Goal: Transaction & Acquisition: Purchase product/service

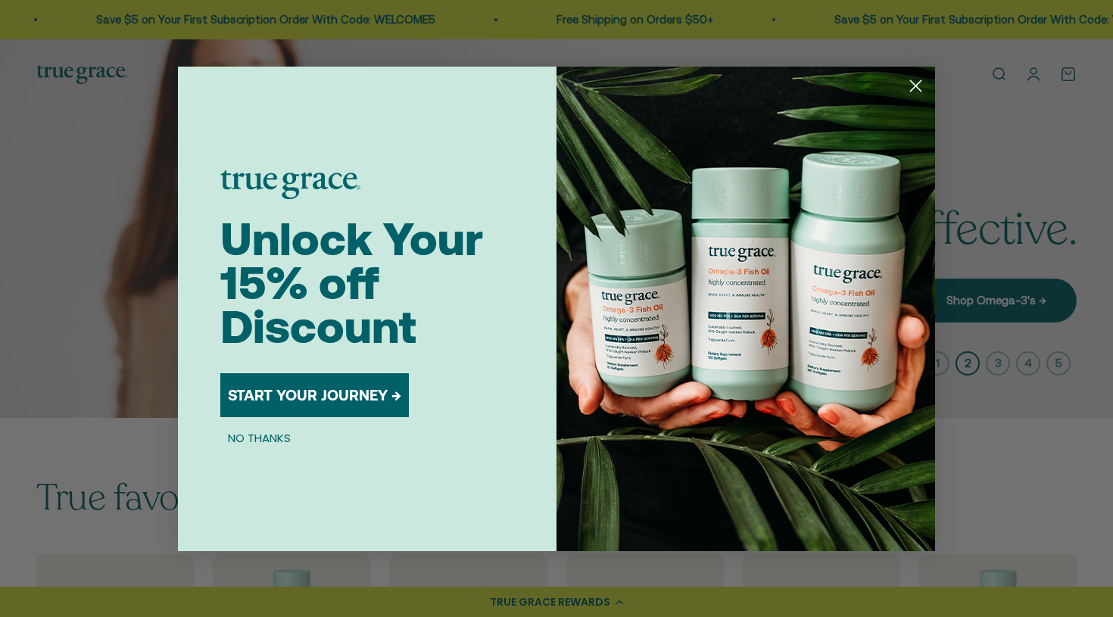
click at [919, 83] on icon "Close dialog" at bounding box center [916, 85] width 11 height 11
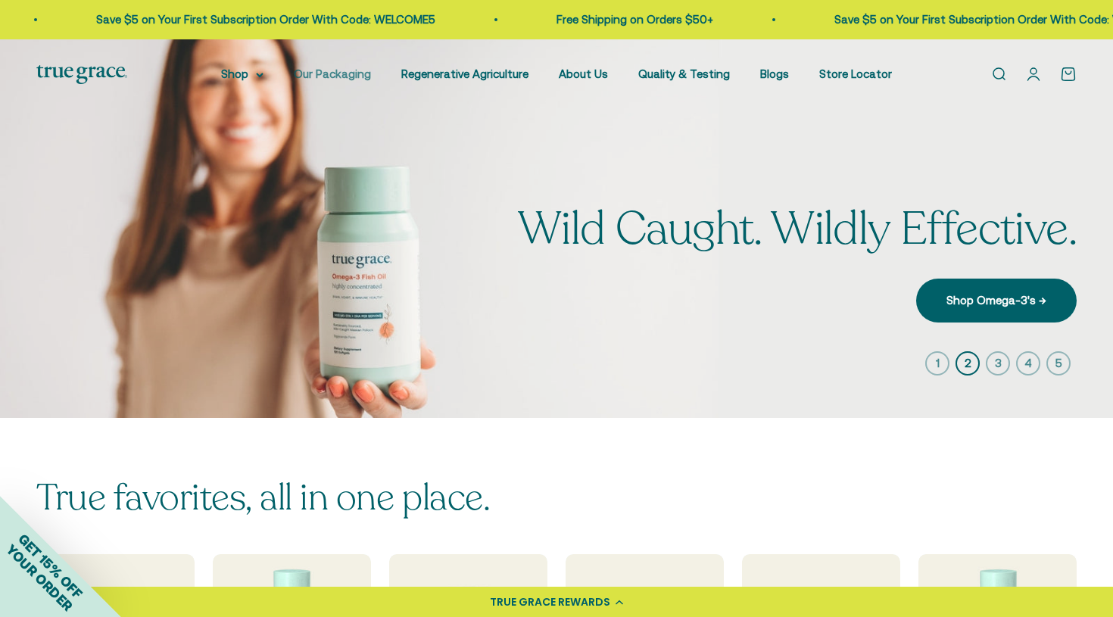
click at [345, 77] on link "Our Packaging" at bounding box center [332, 73] width 77 height 13
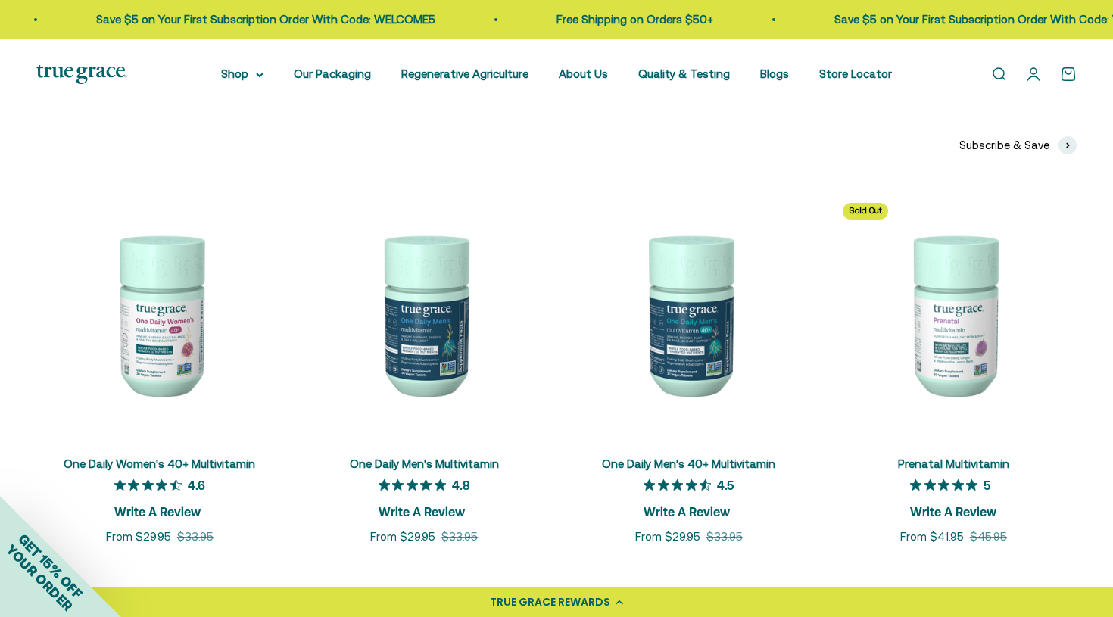
scroll to position [3680, 0]
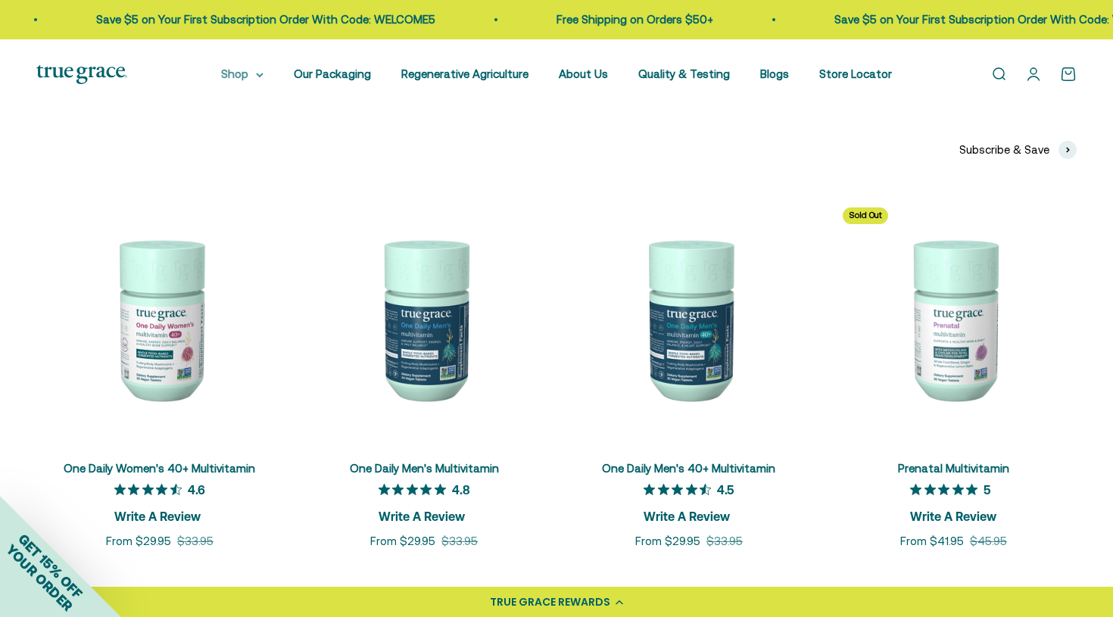
click at [253, 74] on summary "Shop" at bounding box center [242, 74] width 42 height 18
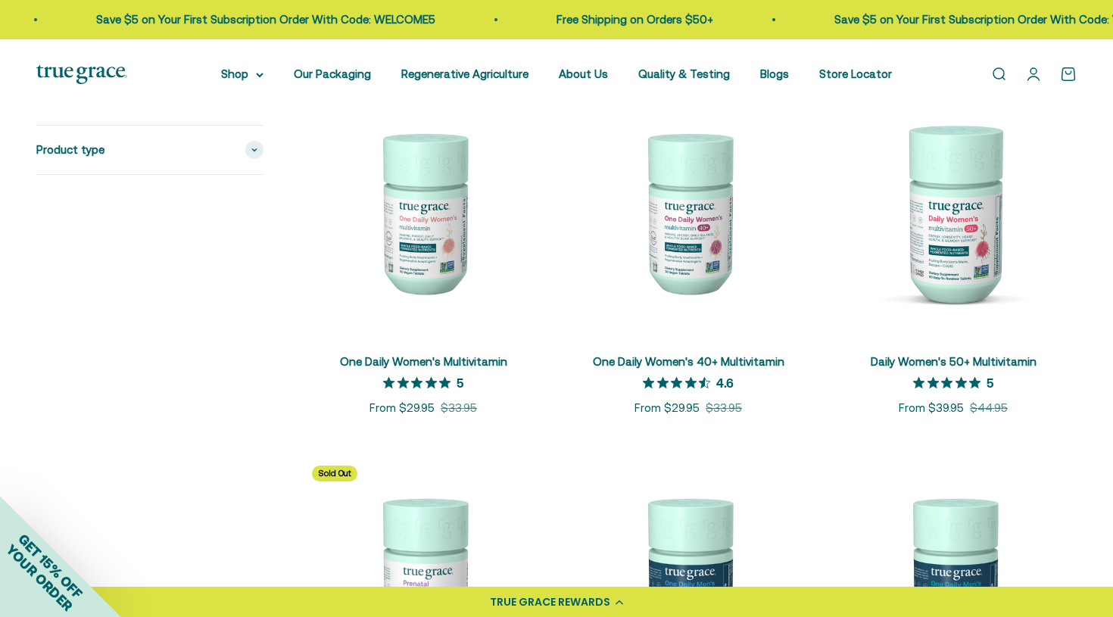
scroll to position [304, 0]
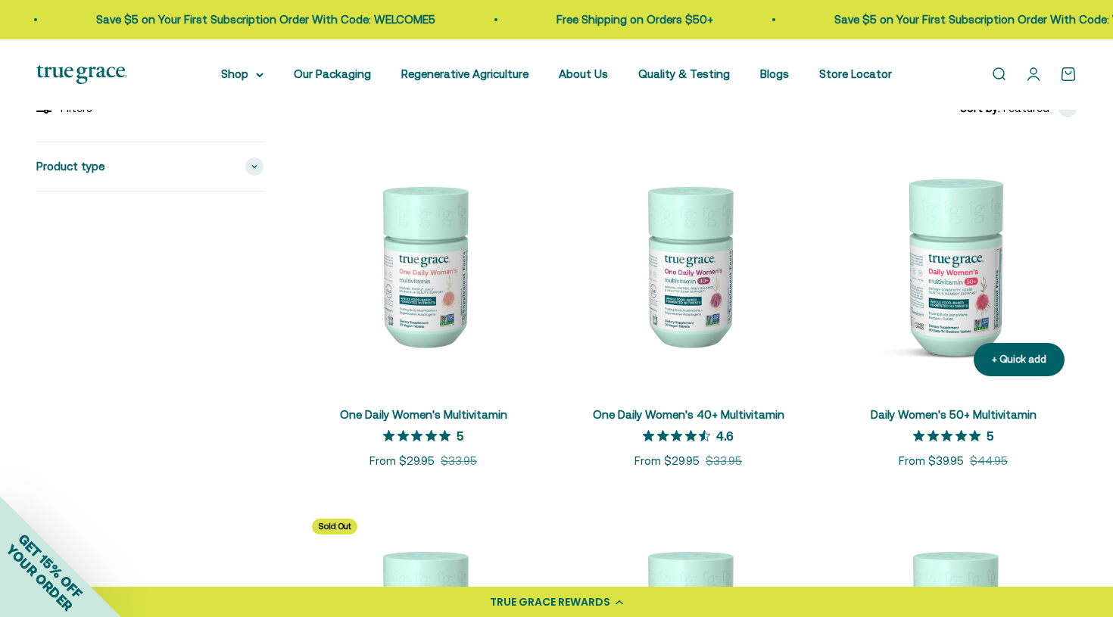
click at [975, 251] on img at bounding box center [953, 265] width 247 height 247
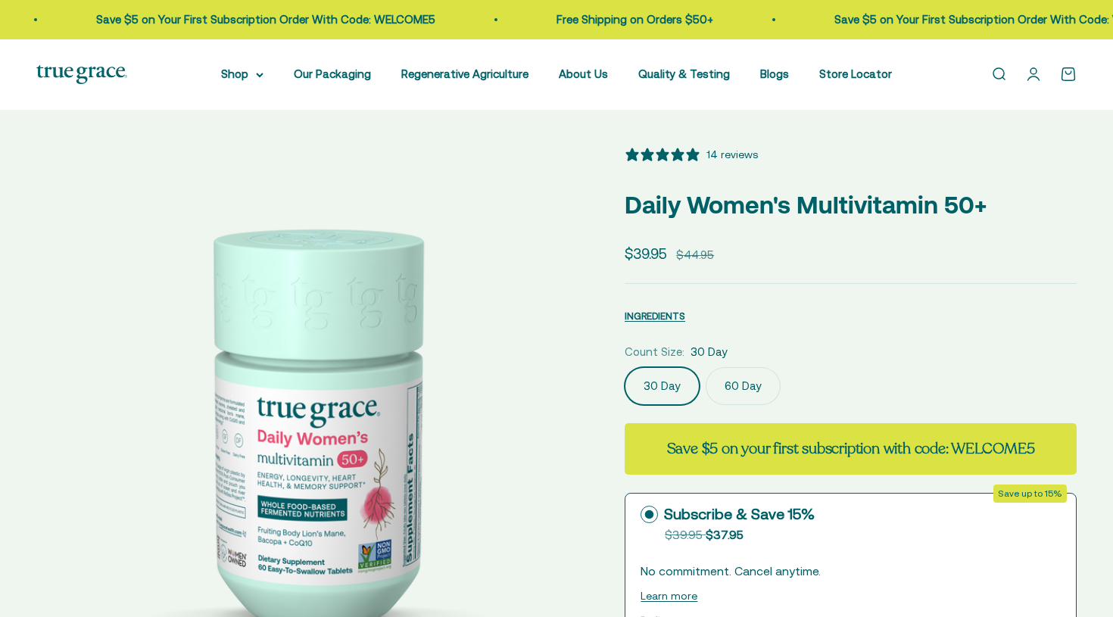
select select "3"
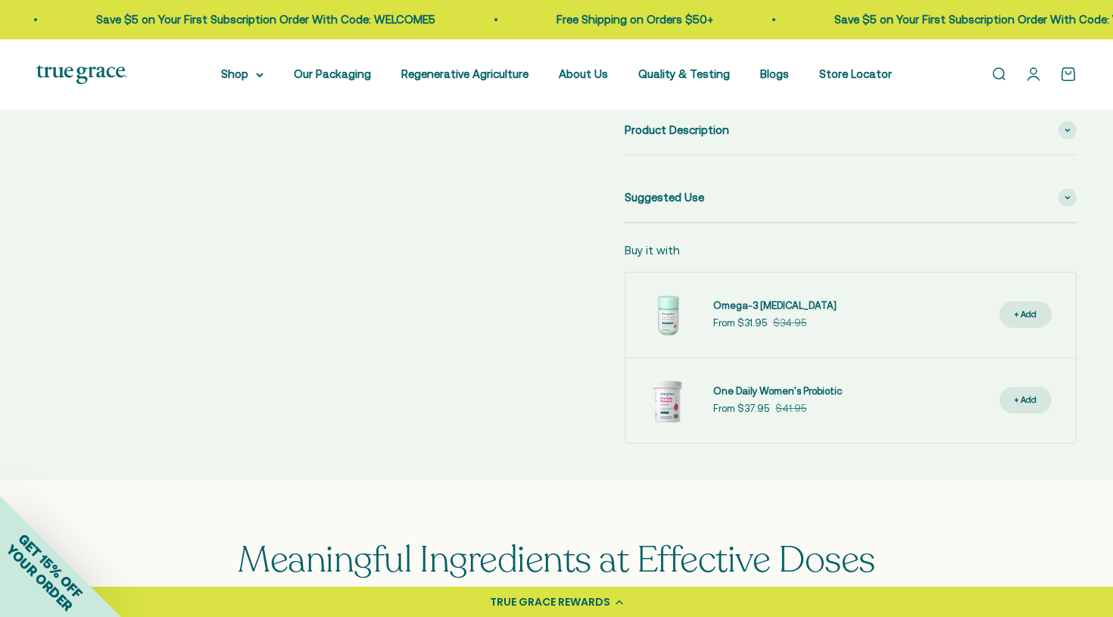
scroll to position [767, 0]
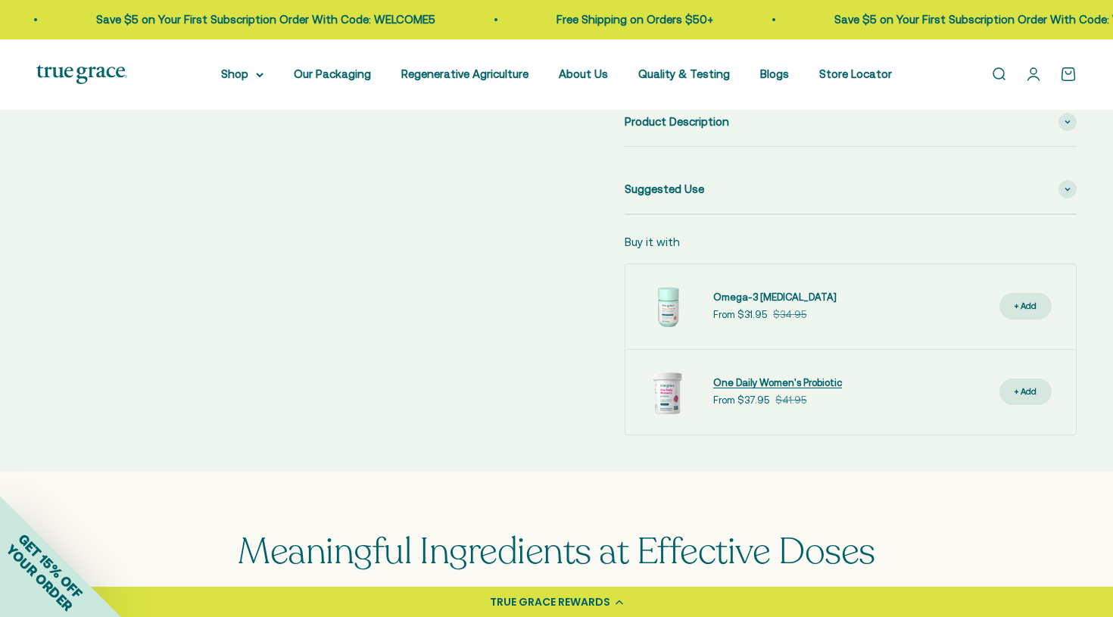
click at [760, 377] on span "One Daily Women's Probiotic" at bounding box center [777, 382] width 129 height 11
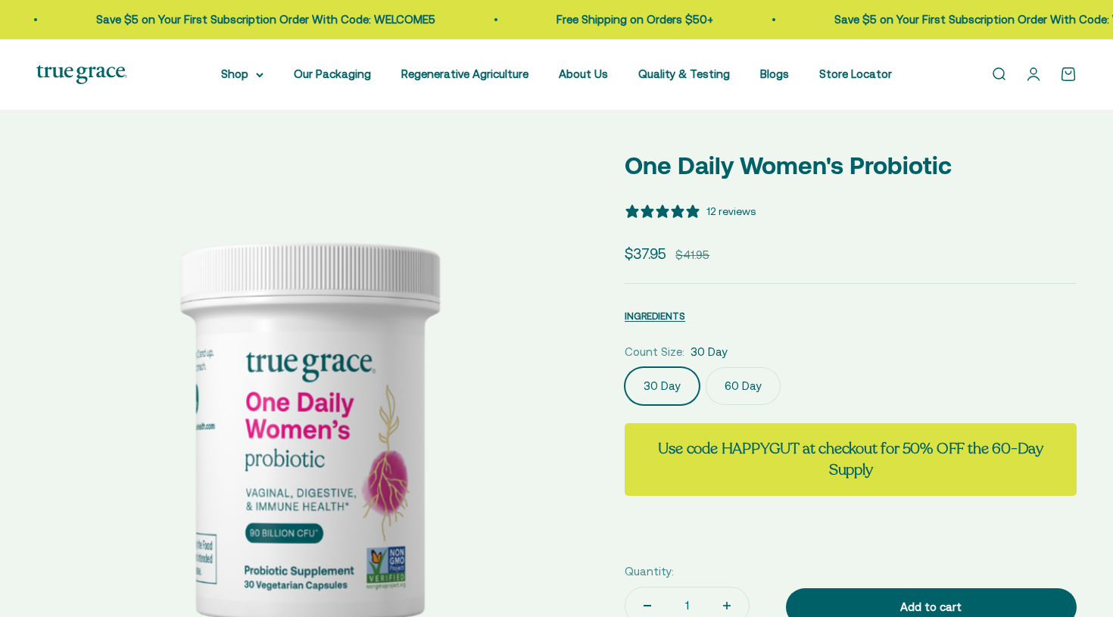
select select "3"
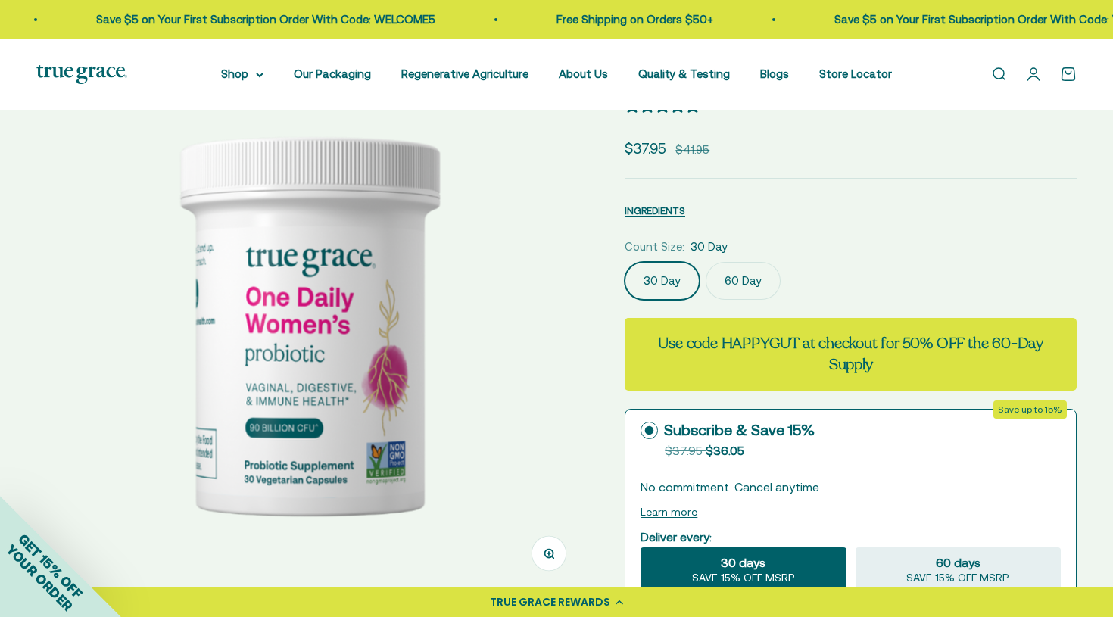
scroll to position [110, 0]
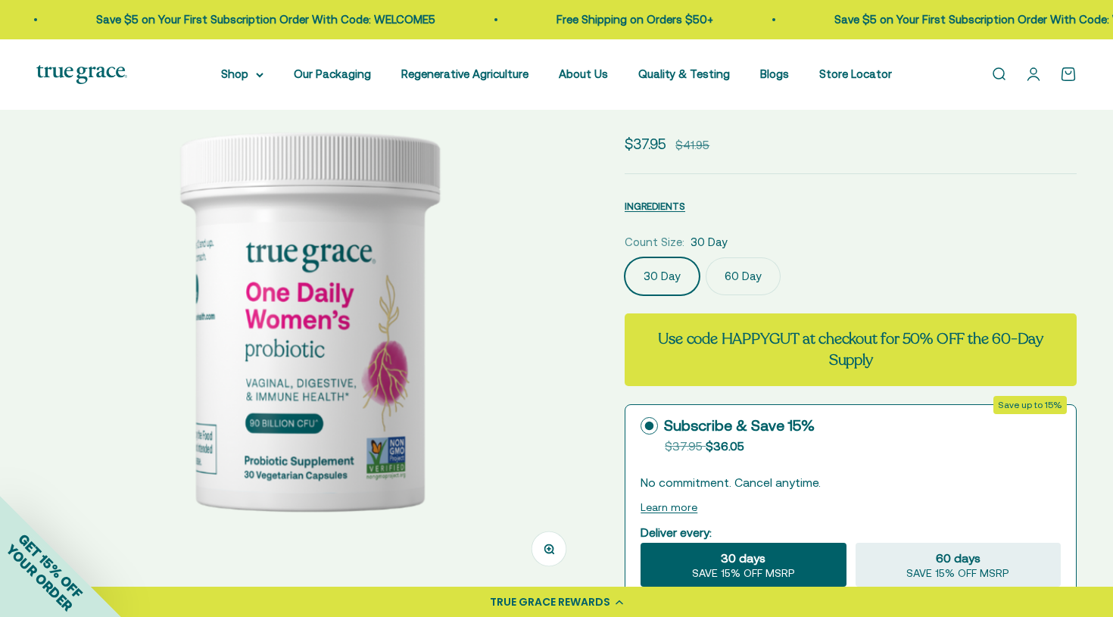
click at [734, 271] on label "60 Day" at bounding box center [743, 276] width 75 height 38
click at [625, 257] on input "60 Day" at bounding box center [624, 257] width 1 height 1
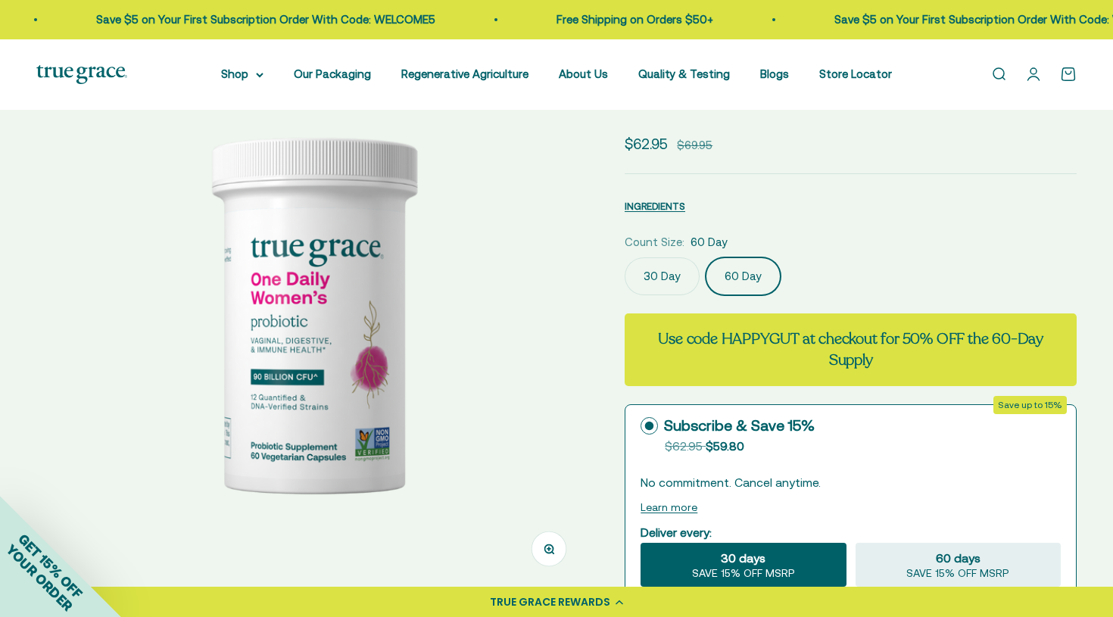
click at [672, 281] on label "30 Day" at bounding box center [662, 276] width 75 height 38
click at [625, 257] on input "30 Day" at bounding box center [624, 257] width 1 height 1
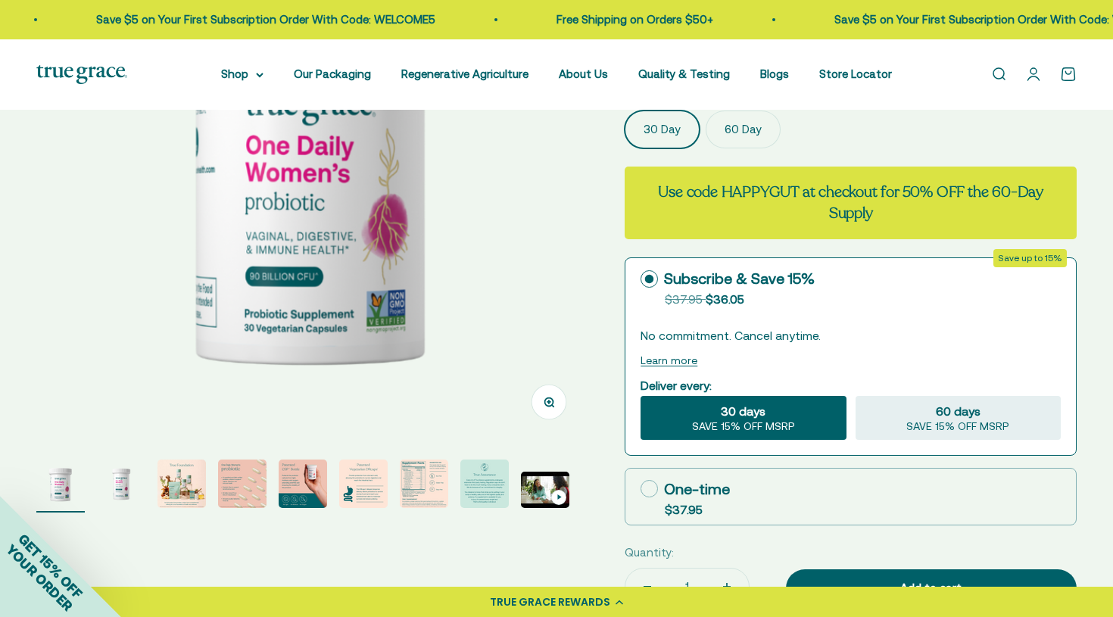
scroll to position [257, 0]
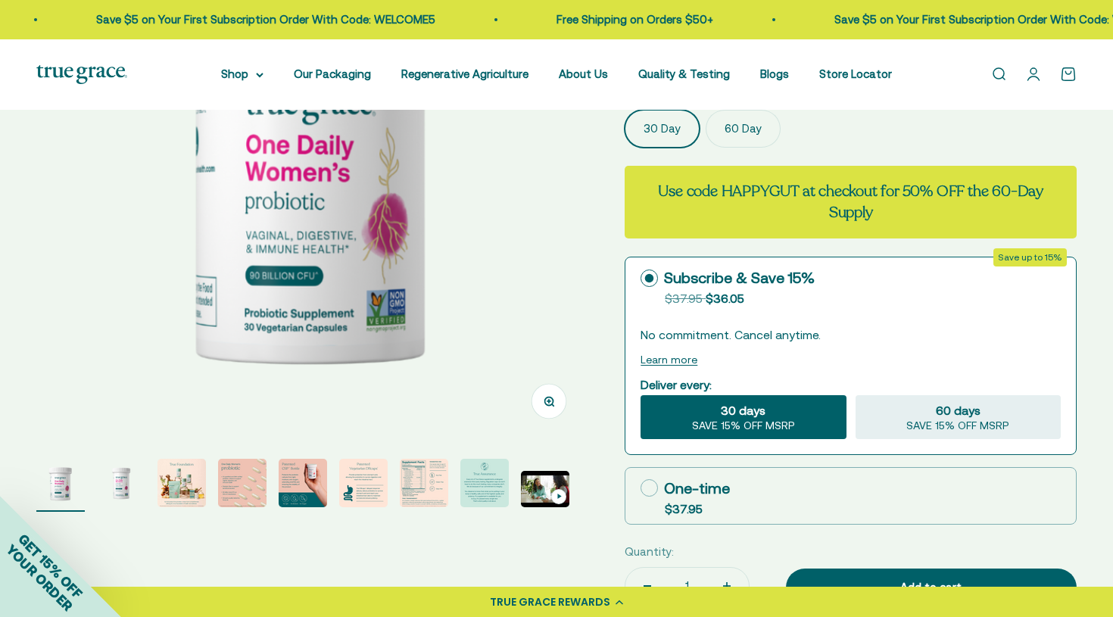
click at [738, 134] on label "60 Day" at bounding box center [743, 129] width 75 height 38
click at [625, 110] on input "60 Day" at bounding box center [624, 109] width 1 height 1
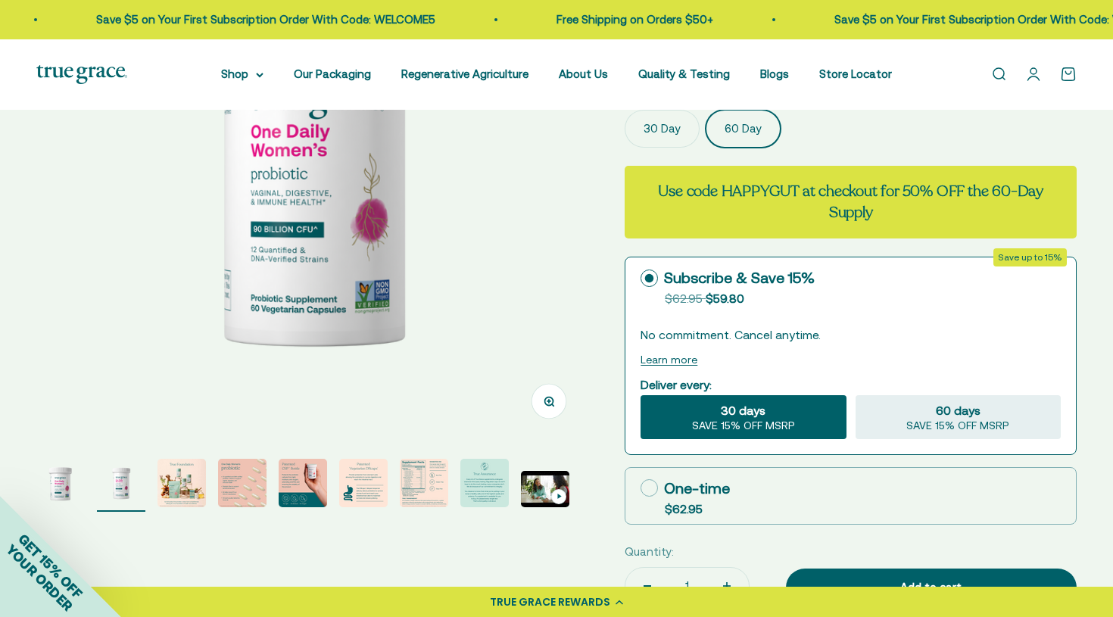
click at [675, 135] on label "30 Day" at bounding box center [662, 129] width 75 height 38
click at [625, 110] on input "30 Day" at bounding box center [624, 109] width 1 height 1
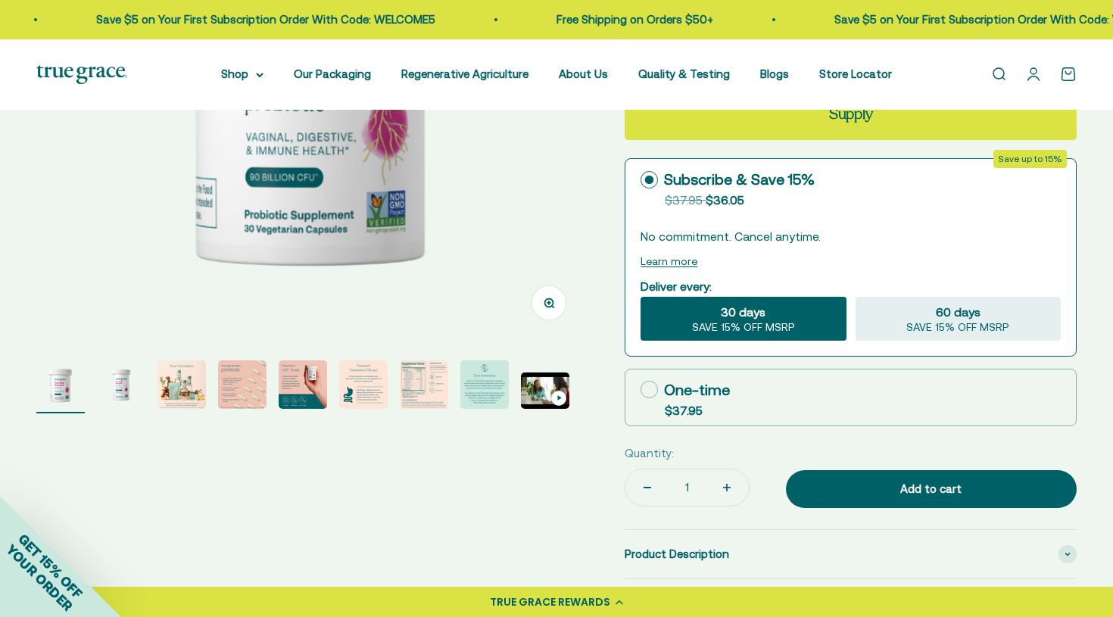
scroll to position [342, 0]
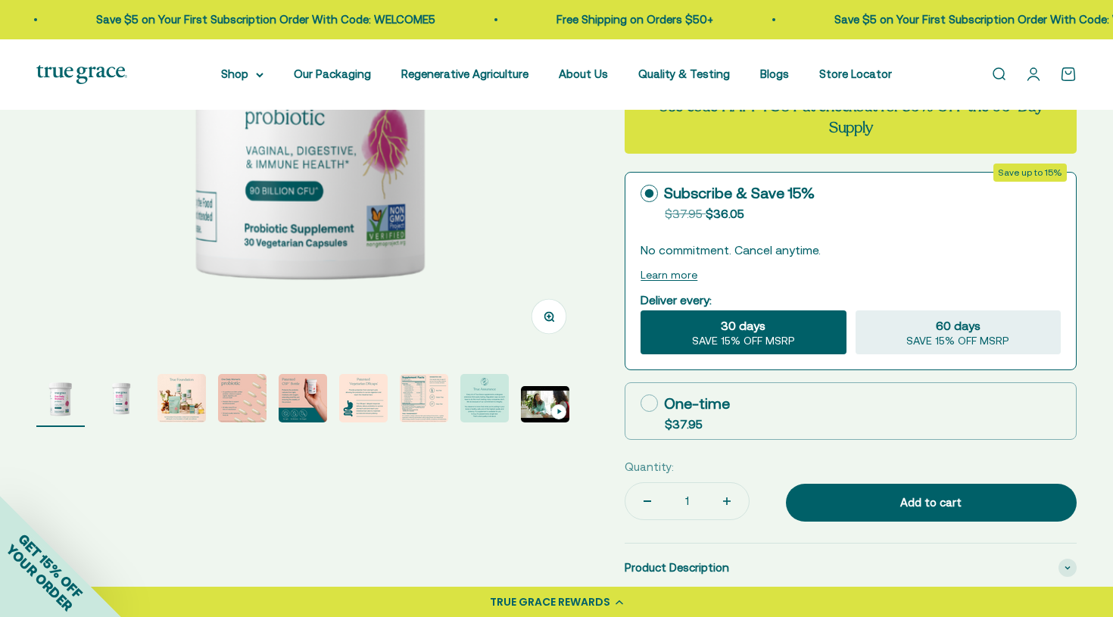
click at [129, 395] on img "Go to item 2" at bounding box center [121, 398] width 48 height 48
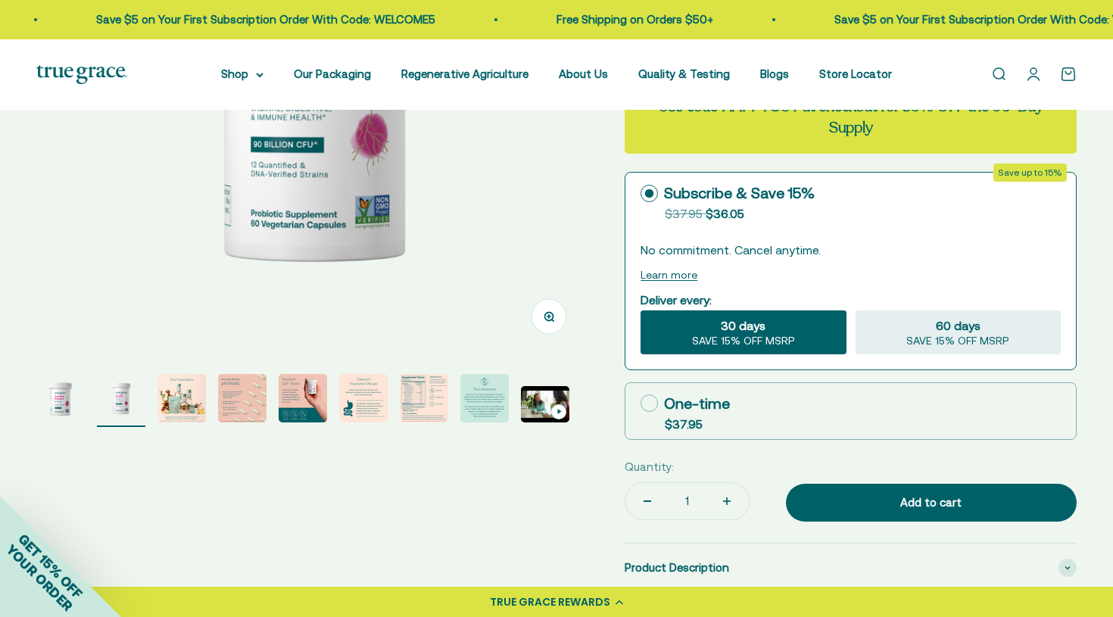
click at [173, 396] on img "Go to item 3" at bounding box center [182, 398] width 48 height 48
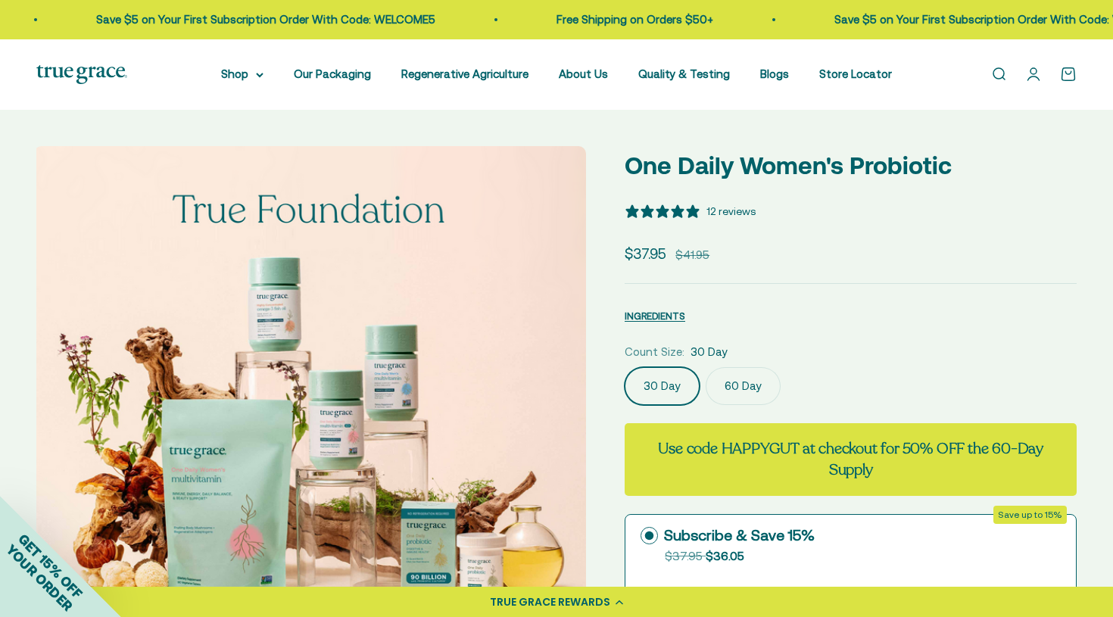
scroll to position [0, 1141]
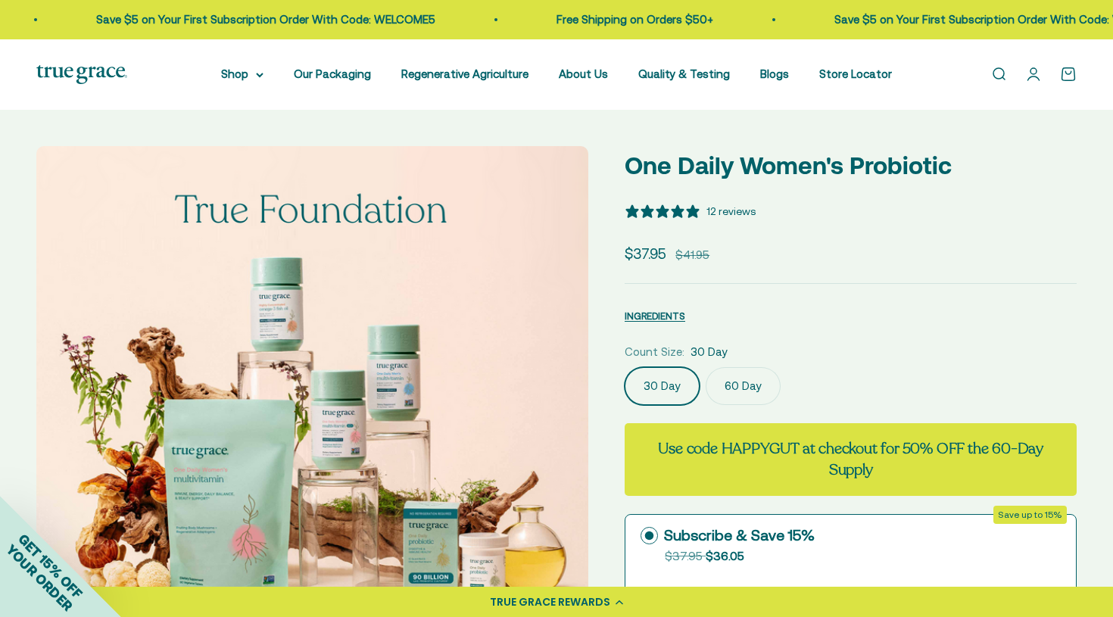
click at [737, 214] on div "12 reviews" at bounding box center [731, 211] width 49 height 17
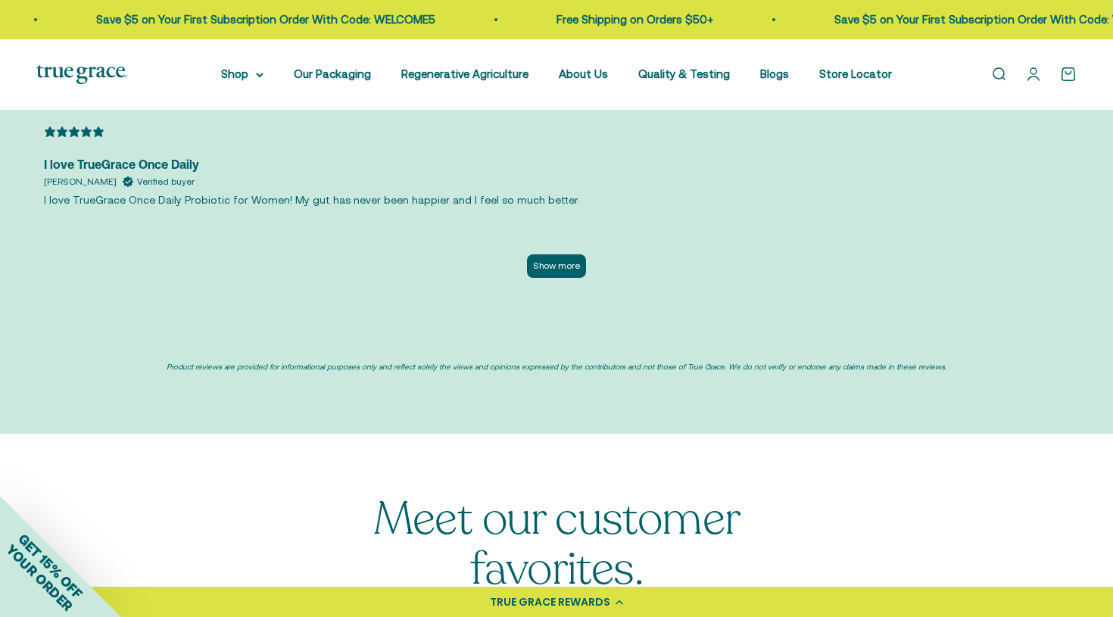
scroll to position [3776, 0]
